Goal: Task Accomplishment & Management: Use online tool/utility

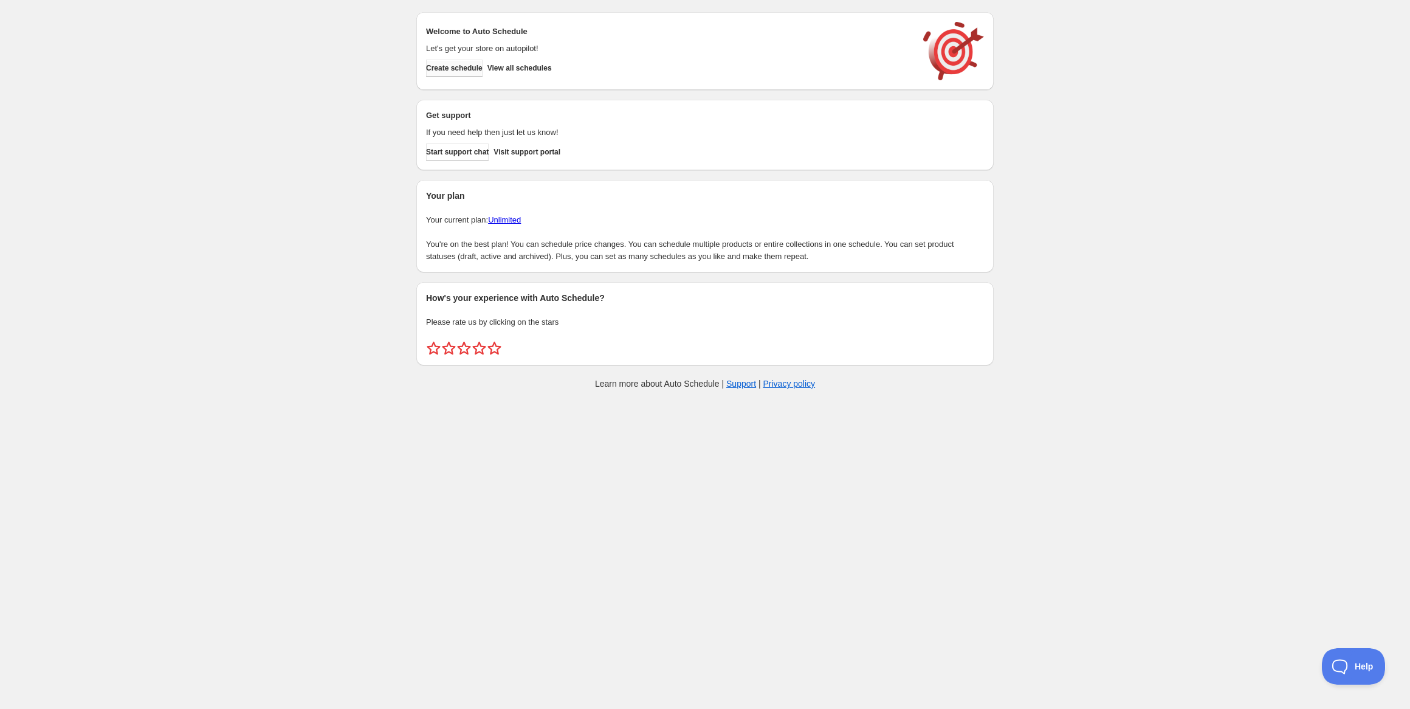
click at [458, 71] on span "Create schedule" at bounding box center [454, 68] width 57 height 10
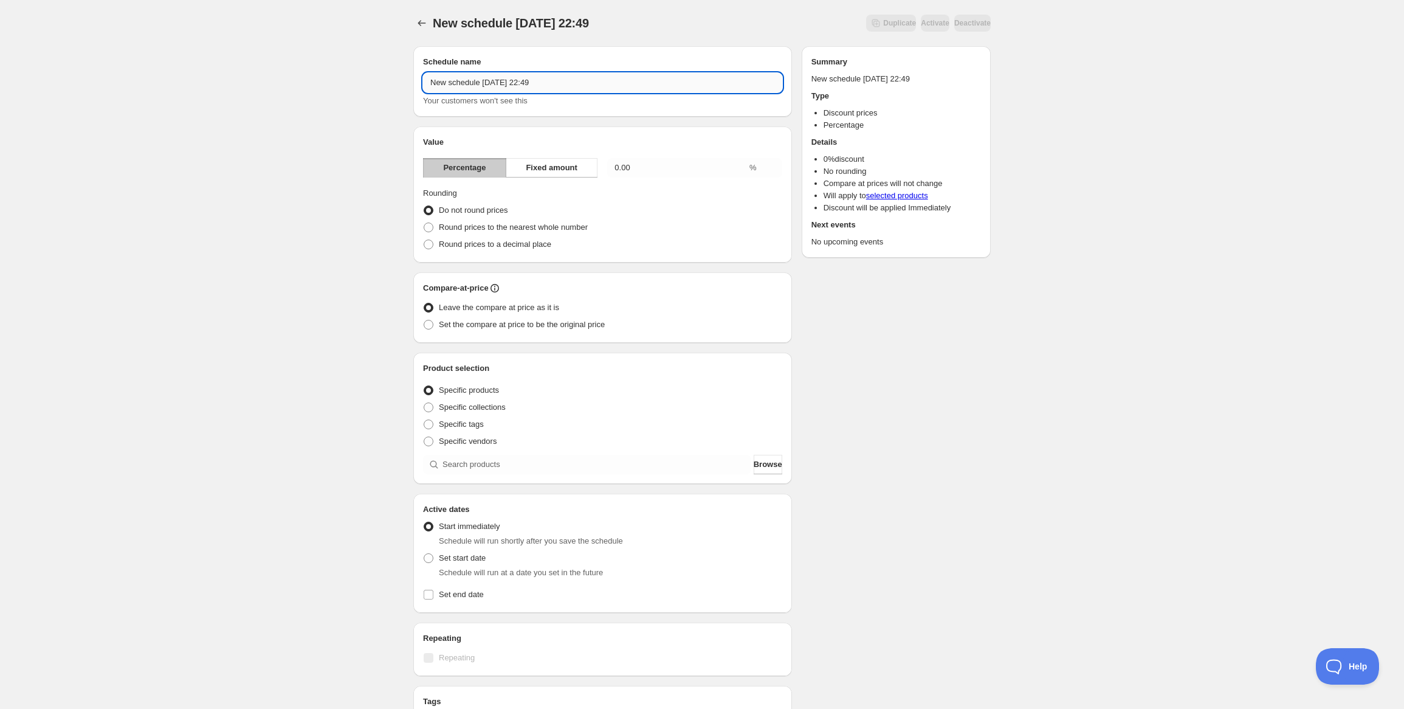
click at [581, 80] on input "New schedule [DATE] 22:49" at bounding box center [602, 82] width 359 height 19
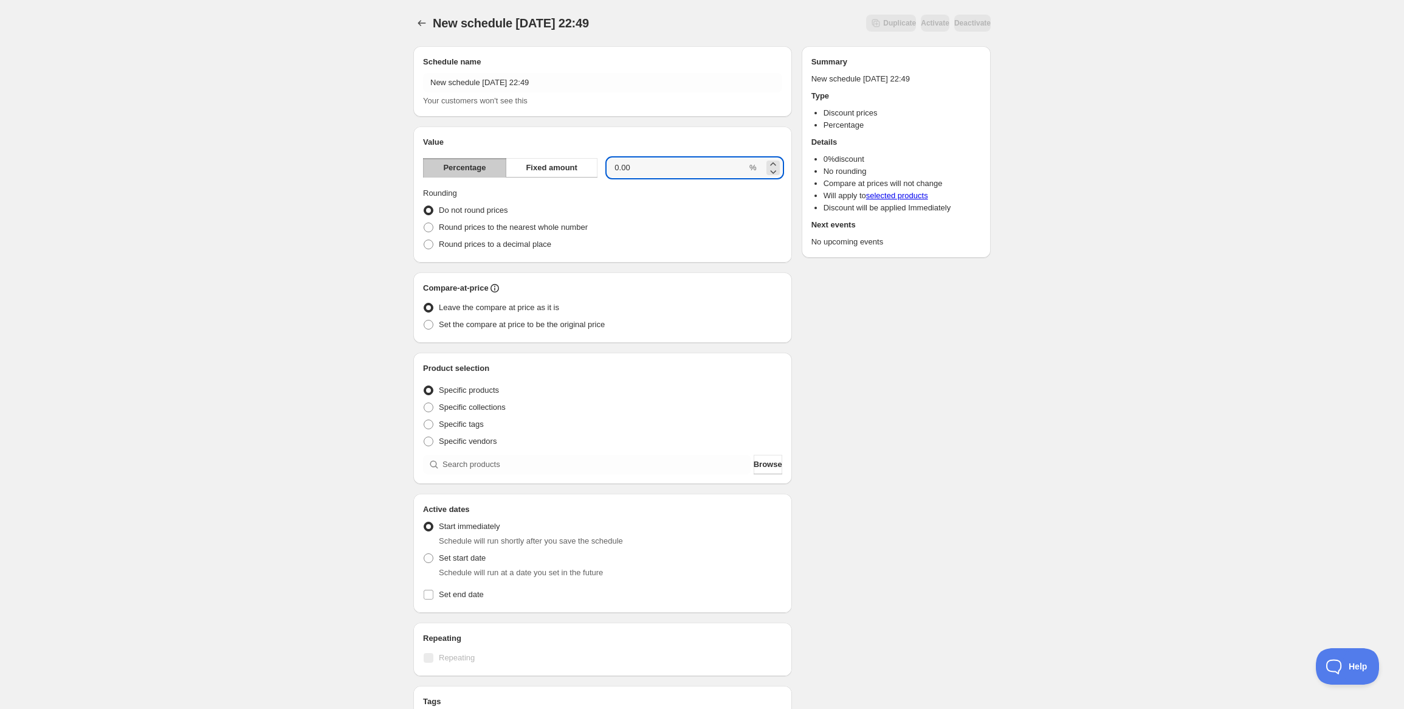
drag, startPoint x: 649, startPoint y: 167, endPoint x: 604, endPoint y: 163, distance: 45.1
click at [604, 163] on div "Percentage Fixed amount 0.00 %" at bounding box center [602, 167] width 359 height 19
type input "10"
click at [913, 379] on div "Schedule name New schedule [DATE] 22:49 Your customers won't see this Value Per…" at bounding box center [697, 455] width 587 height 839
click at [533, 324] on span "Set the compare at price to be the original price" at bounding box center [522, 324] width 166 height 9
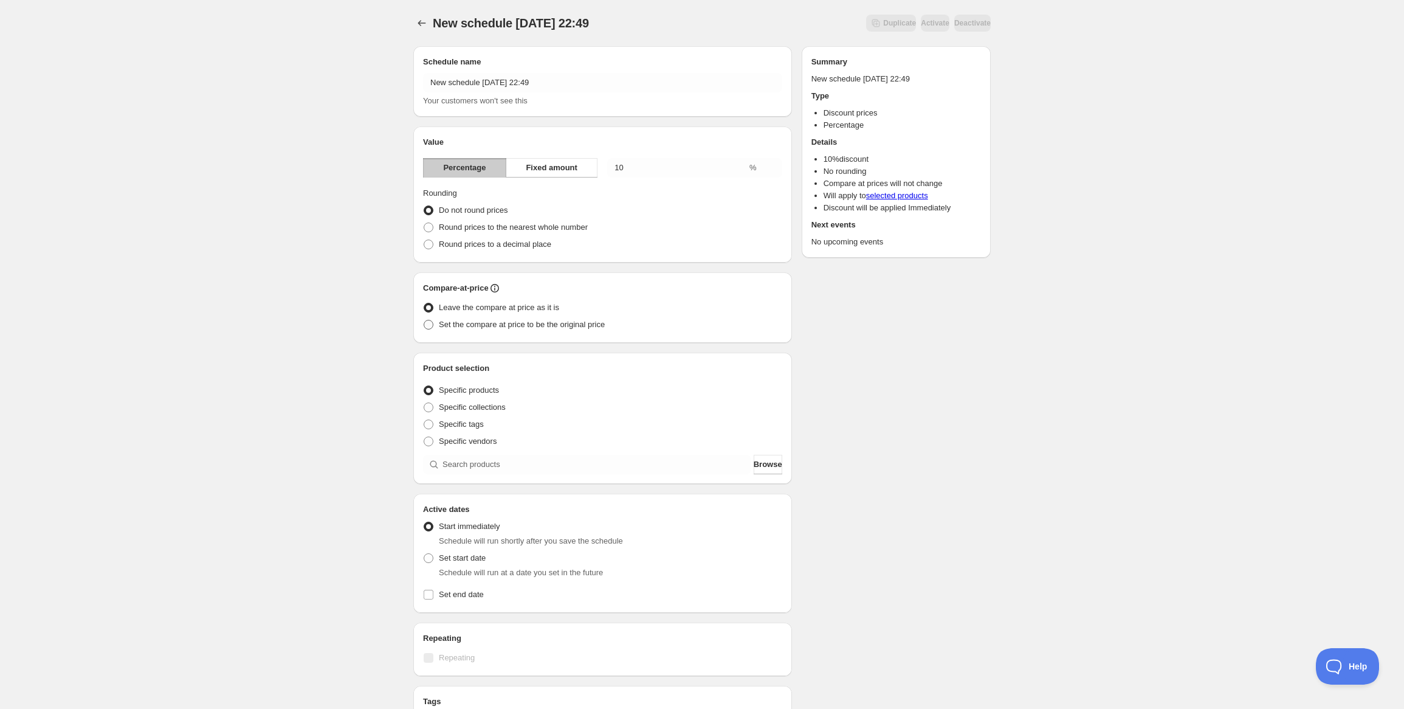
click at [424, 320] on input "Set the compare at price to be the original price" at bounding box center [424, 320] width 1 height 1
radio input "true"
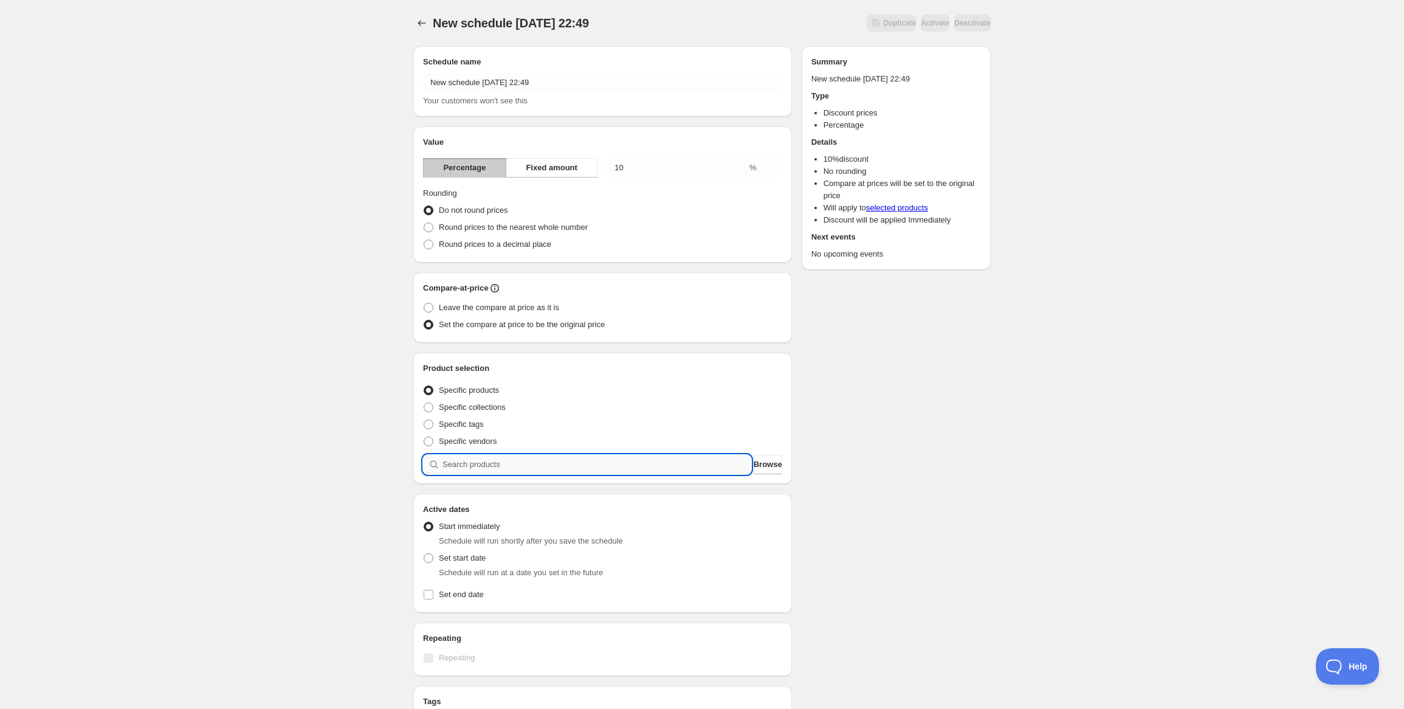
click at [505, 463] on input "search" at bounding box center [597, 464] width 309 height 19
type input "a"
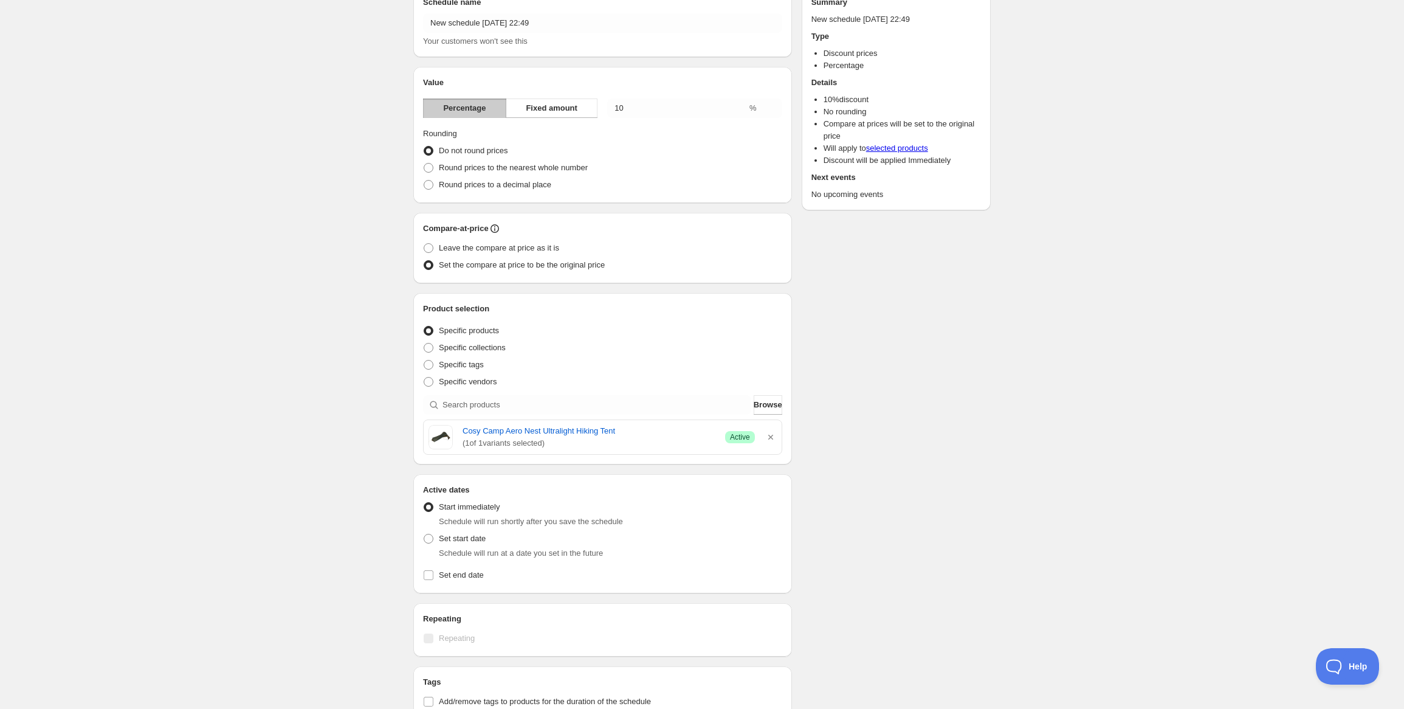
scroll to position [61, 0]
click at [467, 540] on span "Set start date" at bounding box center [462, 537] width 47 height 9
click at [424, 533] on input "Set start date" at bounding box center [424, 533] width 1 height 1
radio input "true"
click at [471, 511] on span "Start immediately" at bounding box center [469, 506] width 61 height 12
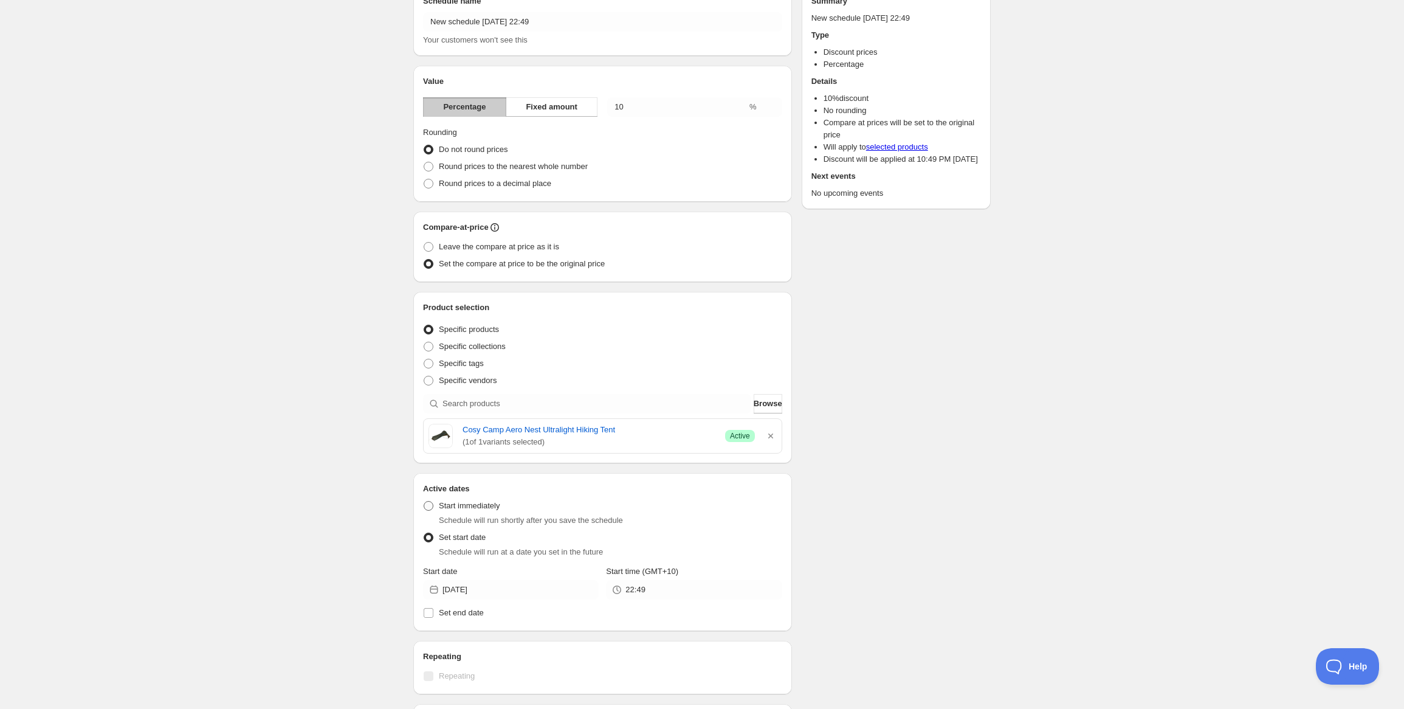
click at [424, 502] on input "Start immediately" at bounding box center [424, 501] width 1 height 1
radio input "true"
click at [468, 575] on span "Set end date" at bounding box center [461, 573] width 45 height 9
click at [433, 575] on input "Set end date" at bounding box center [429, 574] width 10 height 10
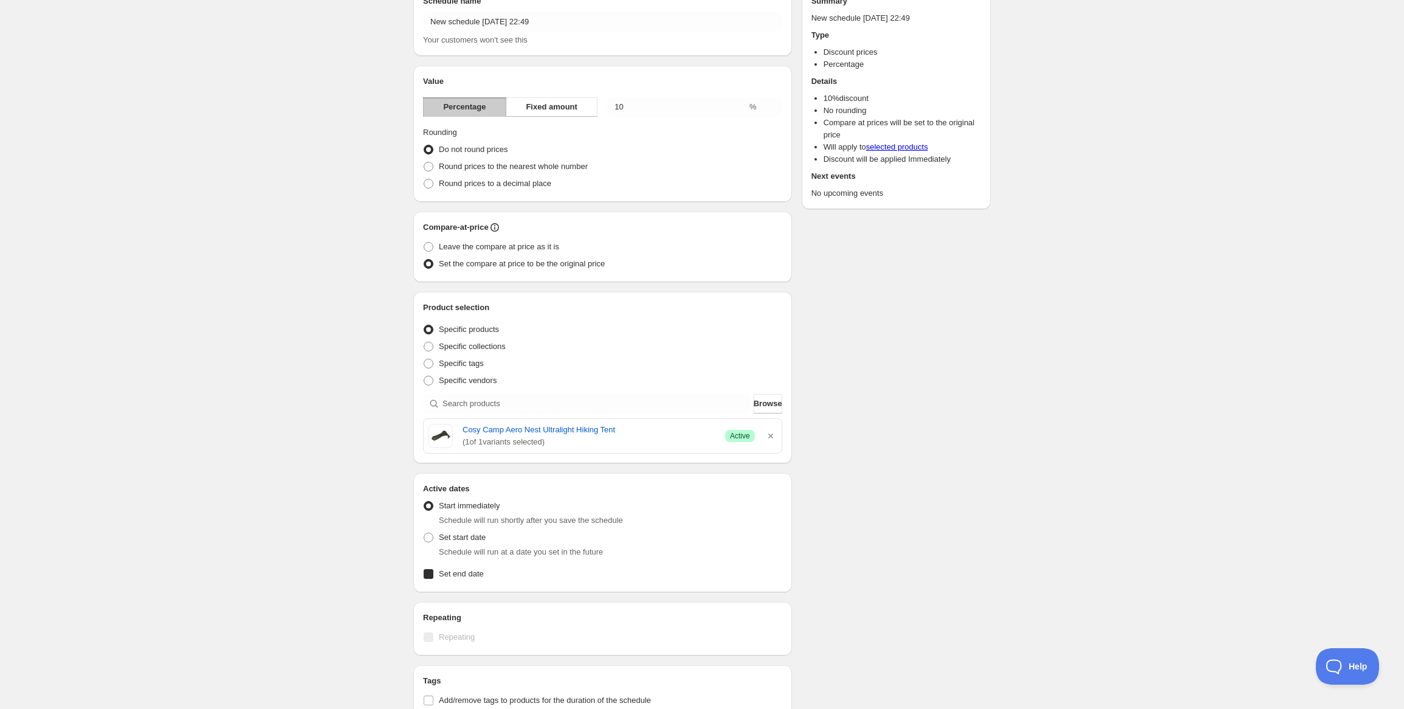
checkbox input "true"
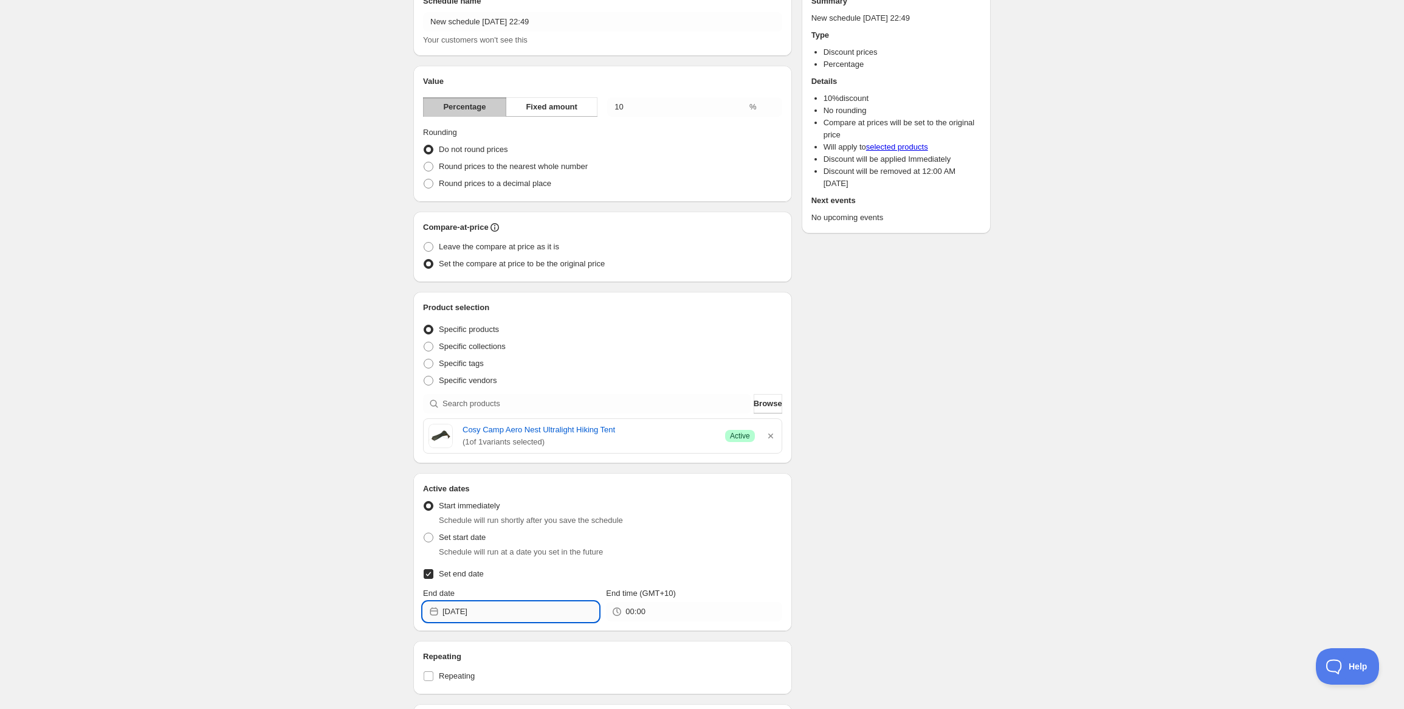
click at [553, 618] on input "[DATE]" at bounding box center [521, 611] width 156 height 19
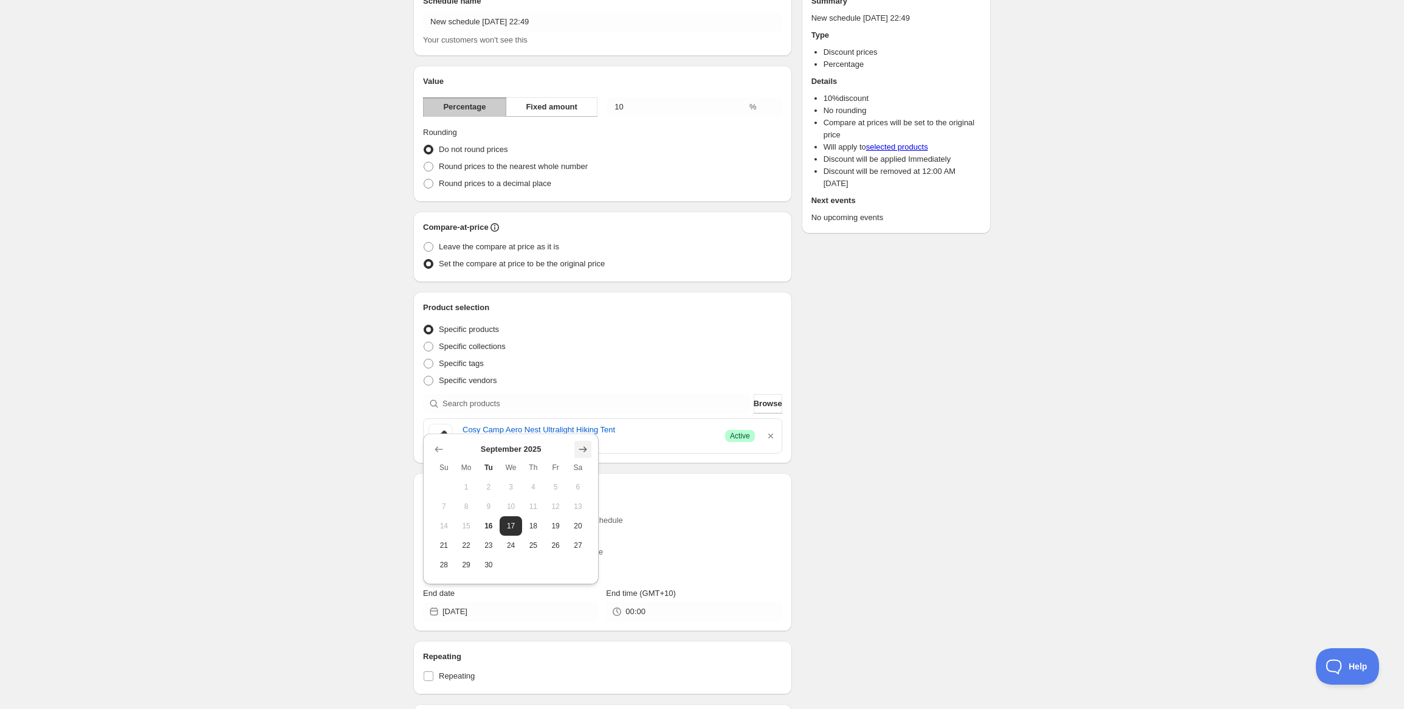
click at [585, 449] on icon "Show next month, October 2025" at bounding box center [583, 449] width 12 height 12
click at [509, 528] on span "15" at bounding box center [511, 526] width 13 height 10
type input "[DATE]"
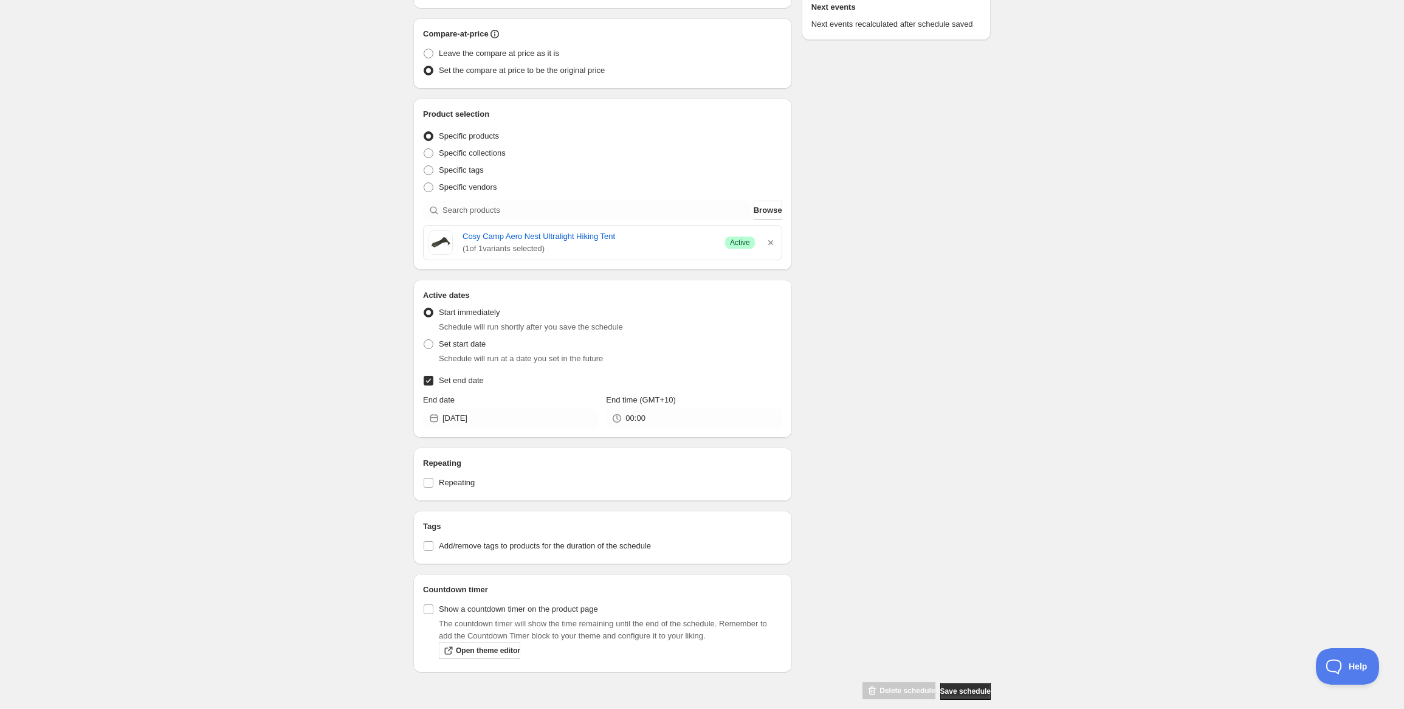
scroll to position [269, 0]
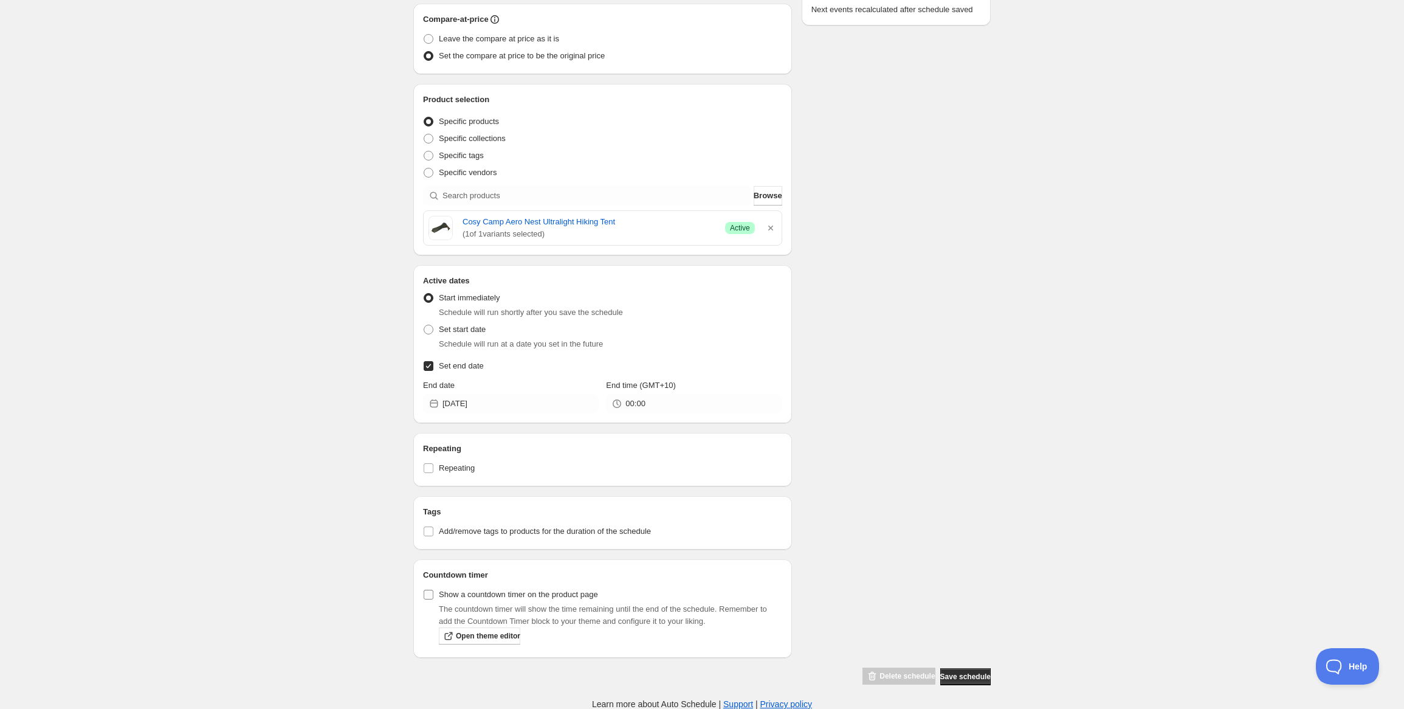
click at [444, 597] on span "Show a countdown timer on the product page" at bounding box center [518, 594] width 159 height 9
click at [433, 597] on input "Show a countdown timer on the product page" at bounding box center [429, 595] width 10 height 10
click at [588, 596] on span "Show a countdown timer on the product page" at bounding box center [518, 594] width 159 height 9
click at [433, 596] on input "Show a countdown timer on the product page" at bounding box center [429, 595] width 10 height 10
checkbox input "false"
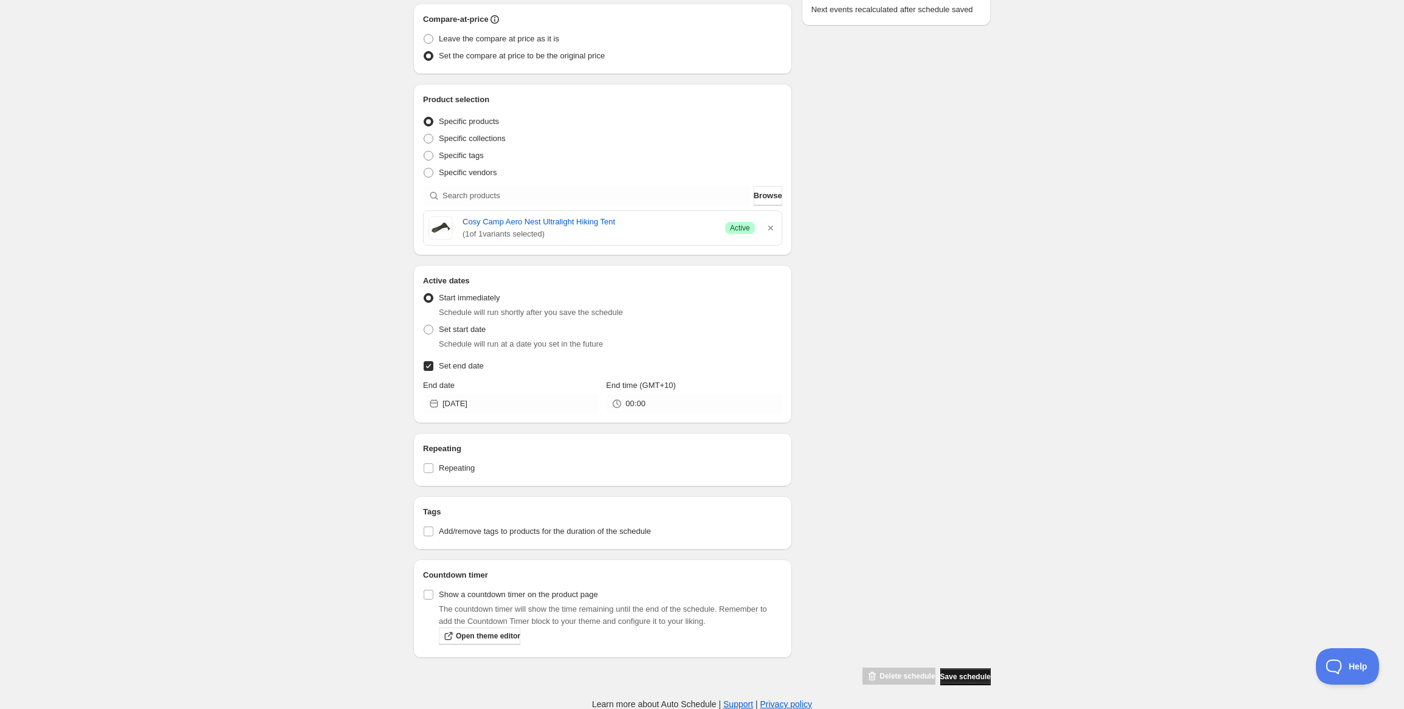
click at [970, 681] on button "Save schedule" at bounding box center [965, 676] width 50 height 17
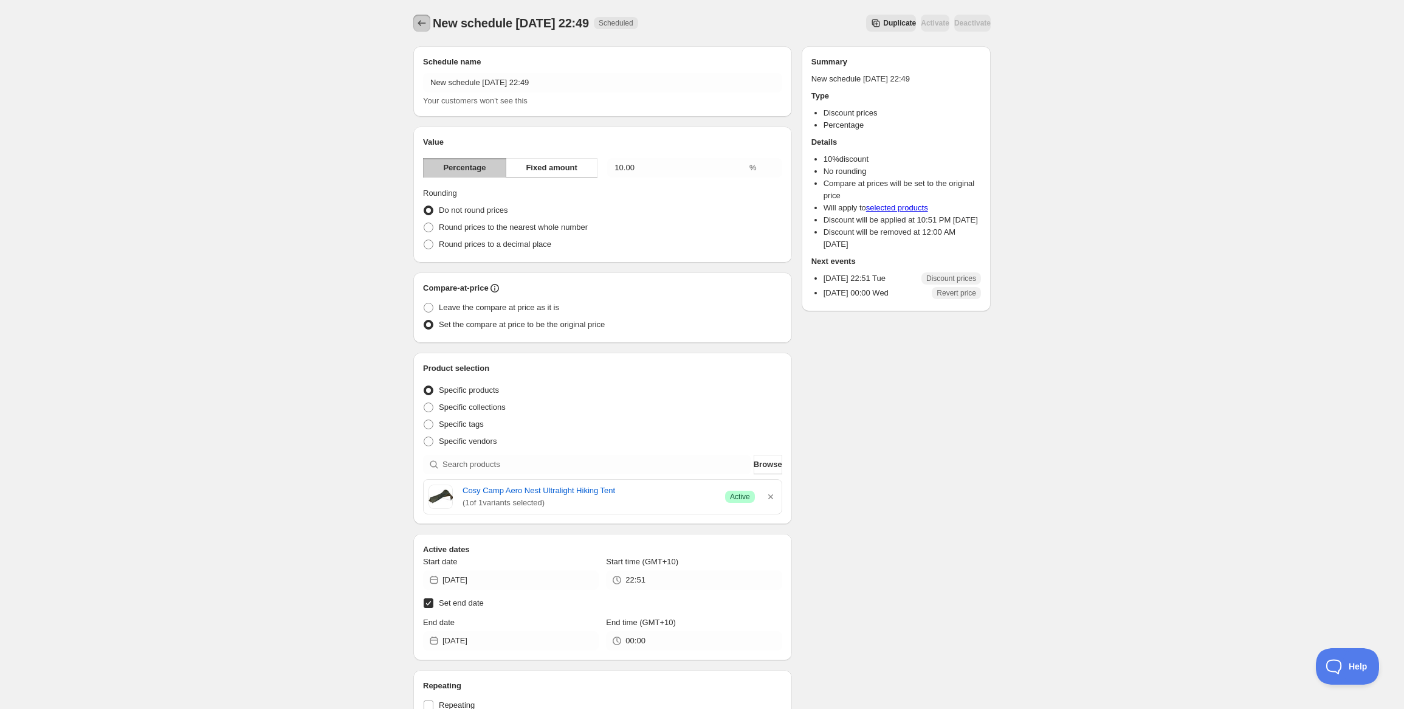
click at [425, 31] on button "Schedules" at bounding box center [421, 23] width 17 height 17
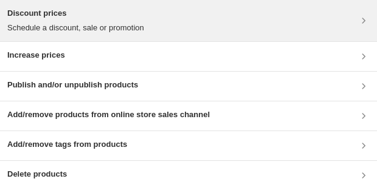
click at [114, 20] on div "Discount prices Schedule a discount, sale or promotion" at bounding box center [75, 20] width 137 height 27
